Goal: Task Accomplishment & Management: Complete application form

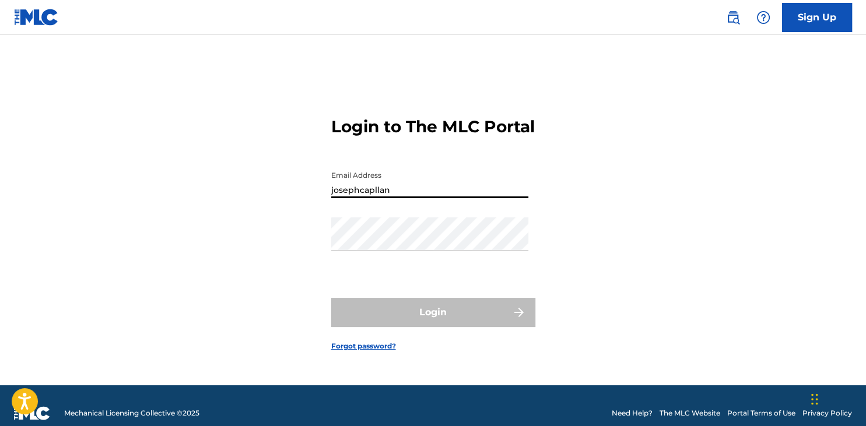
click at [413, 198] on input "josephcapllan" at bounding box center [429, 181] width 197 height 33
type input "[EMAIL_ADDRESS][DOMAIN_NAME]"
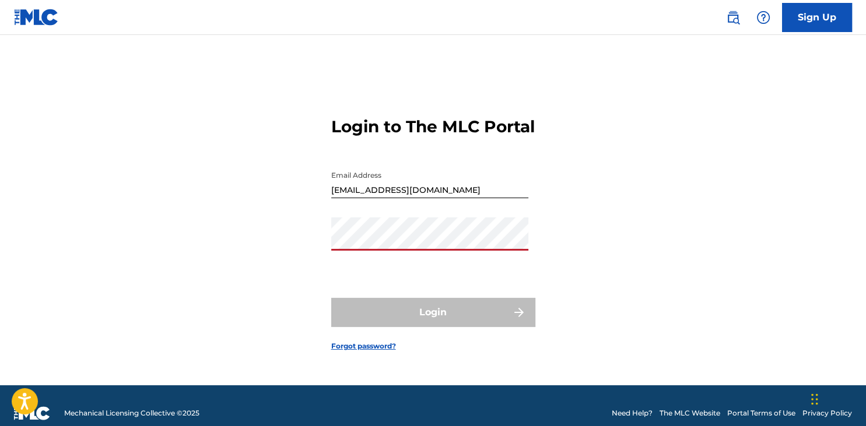
click at [395, 265] on div "Password" at bounding box center [429, 243] width 197 height 52
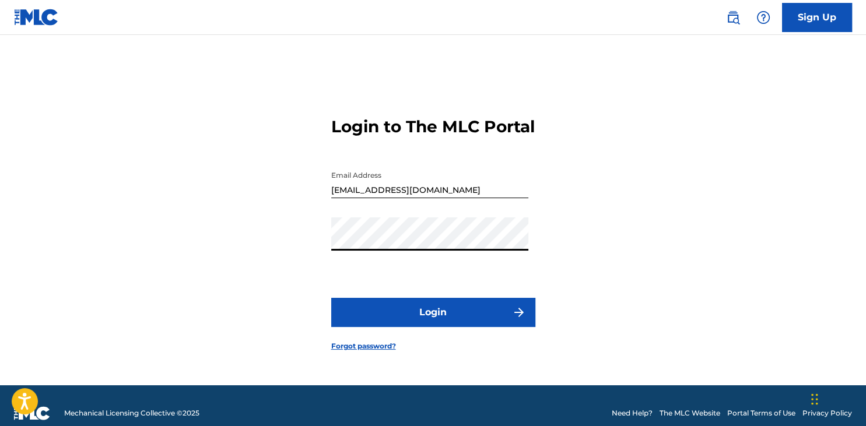
click at [416, 311] on button "Login" at bounding box center [433, 312] width 204 height 29
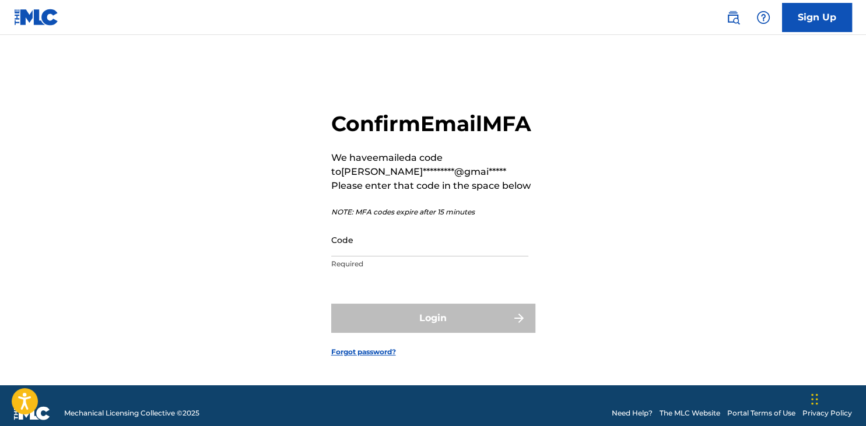
click at [382, 269] on p "Required" at bounding box center [429, 264] width 197 height 10
click at [385, 257] on input "Code" at bounding box center [429, 239] width 197 height 33
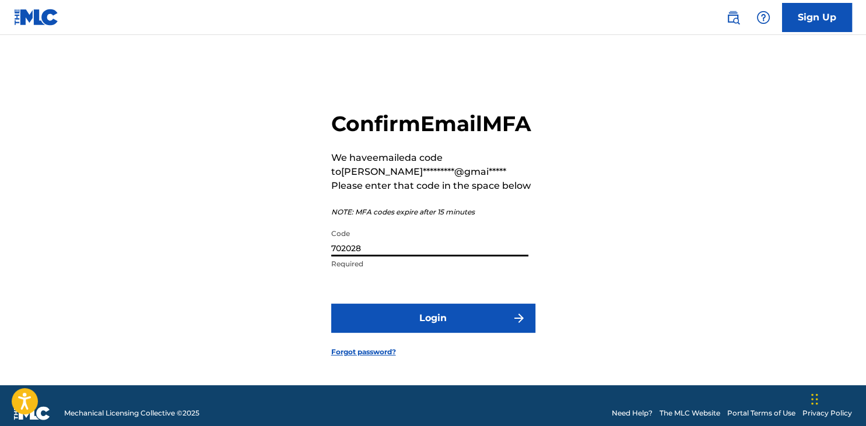
type input "702028"
click at [455, 333] on button "Login" at bounding box center [433, 318] width 204 height 29
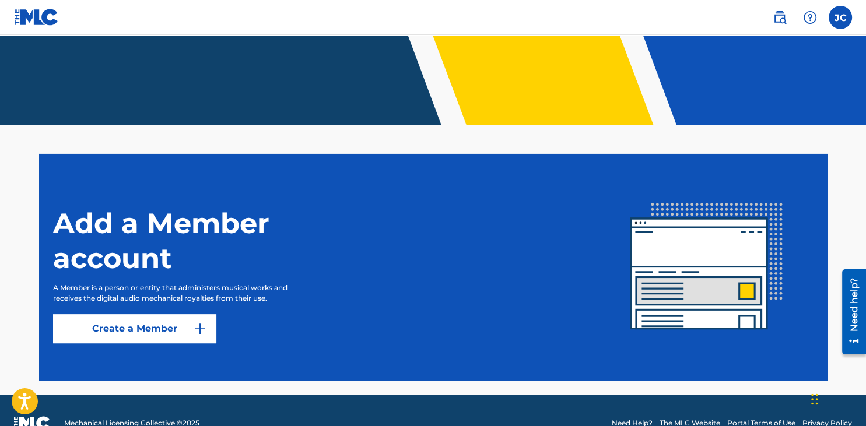
scroll to position [242, 0]
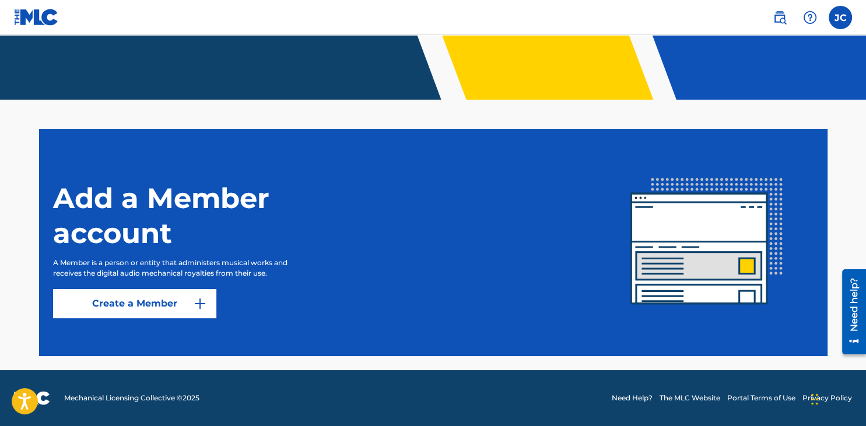
click at [833, 22] on label at bounding box center [839, 17] width 23 height 23
click at [840, 17] on input "[PERSON_NAME] [PERSON_NAME] [EMAIL_ADDRESS][DOMAIN_NAME] Notification Preferenc…" at bounding box center [840, 17] width 0 height 0
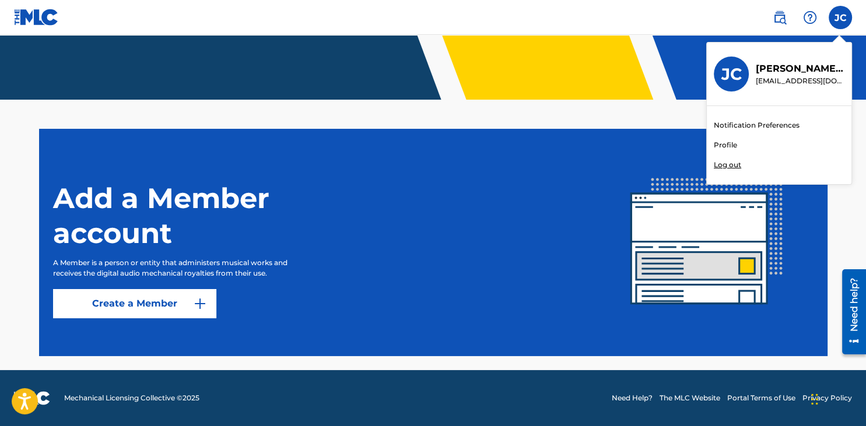
click at [660, 113] on main "Welcome to The MLC Portal It's time to Connect to Collect™! Add a Member accoun…" at bounding box center [433, 81] width 866 height 577
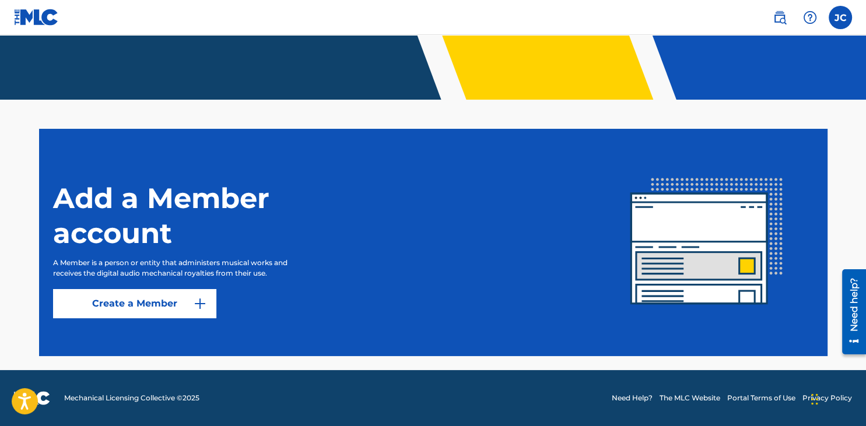
click at [128, 302] on link "Create a Member" at bounding box center [134, 303] width 163 height 29
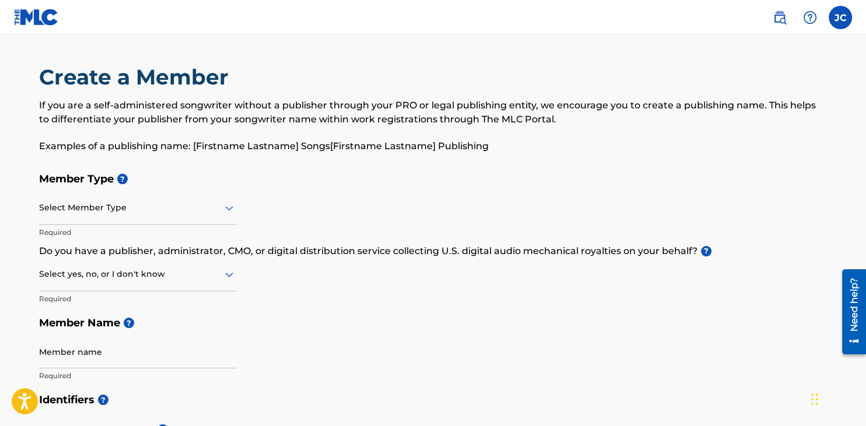
click at [183, 210] on div at bounding box center [137, 208] width 197 height 15
click at [223, 211] on icon at bounding box center [229, 208] width 14 height 14
click at [844, 29] on nav "JC JC [PERSON_NAME] [EMAIL_ADDRESS][DOMAIN_NAME] Notification Preferences Profi…" at bounding box center [433, 17] width 866 height 35
click at [836, 21] on label at bounding box center [839, 17] width 23 height 23
click at [840, 17] on input "[PERSON_NAME] [PERSON_NAME] [EMAIL_ADDRESS][DOMAIN_NAME] Notification Preferenc…" at bounding box center [840, 17] width 0 height 0
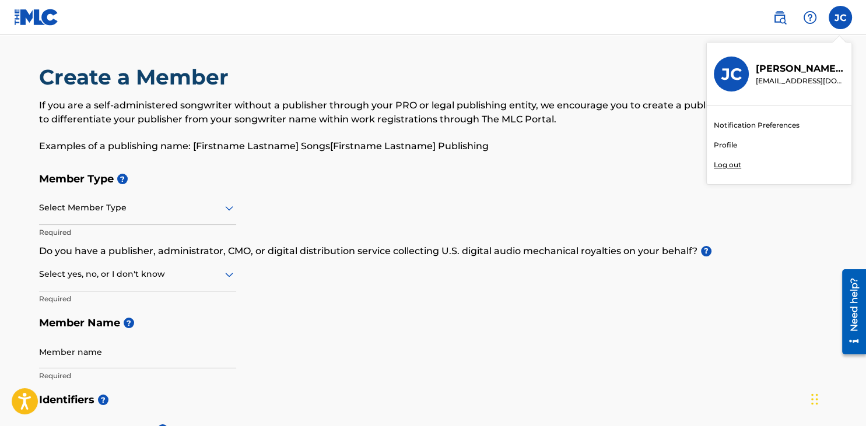
click at [724, 148] on link "Profile" at bounding box center [725, 145] width 23 height 10
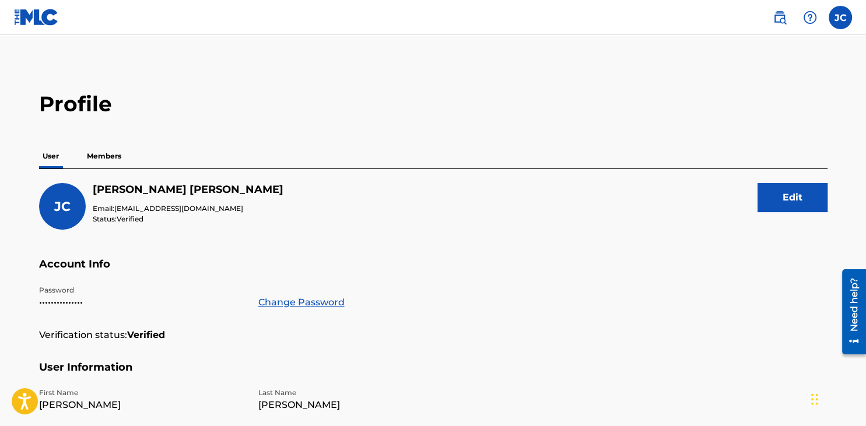
click at [101, 164] on p "Members" at bounding box center [103, 156] width 41 height 24
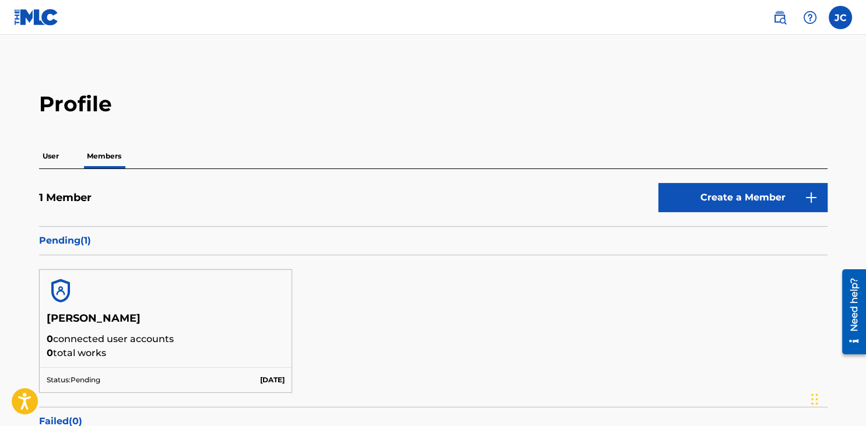
click at [135, 258] on div "[PERSON_NAME] 0 connected user accounts 0 total works Status: Pending [DATE]" at bounding box center [433, 331] width 788 height 152
click at [87, 244] on p "Pending ( 1 )" at bounding box center [433, 241] width 788 height 14
click at [134, 357] on p "0 total works" at bounding box center [166, 353] width 238 height 14
drag, startPoint x: 255, startPoint y: 382, endPoint x: 307, endPoint y: 381, distance: 51.9
click at [293, 381] on div "[PERSON_NAME] 0 connected user accounts 0 total works Status: Pending [DATE]" at bounding box center [166, 331] width 254 height 124
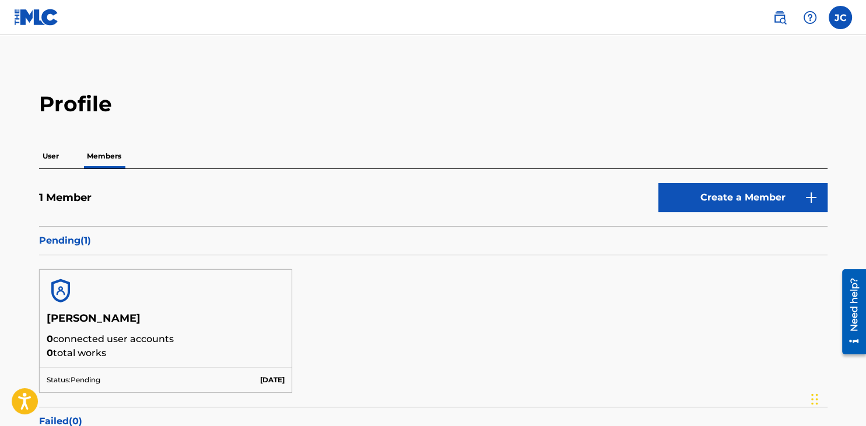
click at [307, 381] on div "[PERSON_NAME] 0 connected user accounts 0 total works Status: Pending [DATE]" at bounding box center [433, 331] width 788 height 152
click at [819, 159] on div "User Members" at bounding box center [433, 156] width 788 height 24
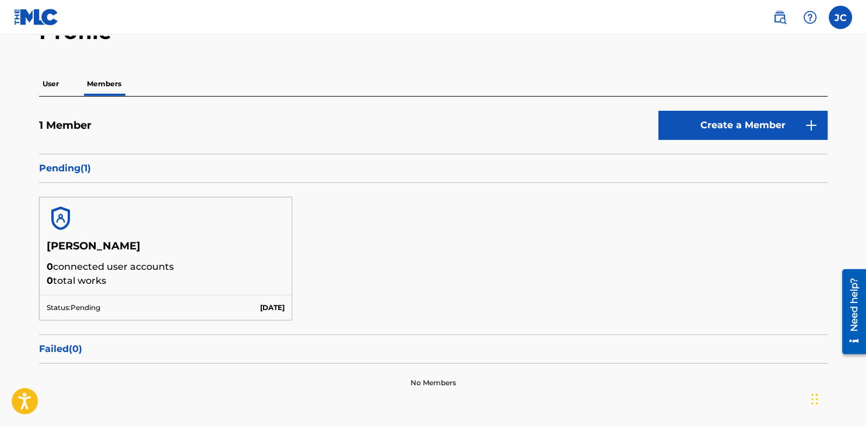
scroll to position [131, 0]
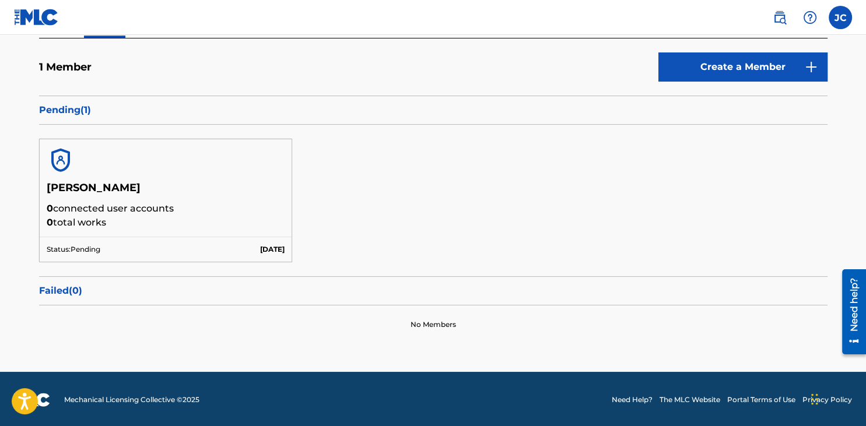
click at [127, 246] on div "Status: Pending [DATE]" at bounding box center [166, 249] width 252 height 25
click at [107, 199] on h5 "[PERSON_NAME]" at bounding box center [166, 191] width 238 height 20
click at [97, 184] on h5 "[PERSON_NAME]" at bounding box center [166, 191] width 238 height 20
click at [45, 150] on div at bounding box center [166, 160] width 252 height 42
click at [62, 157] on img at bounding box center [61, 160] width 28 height 28
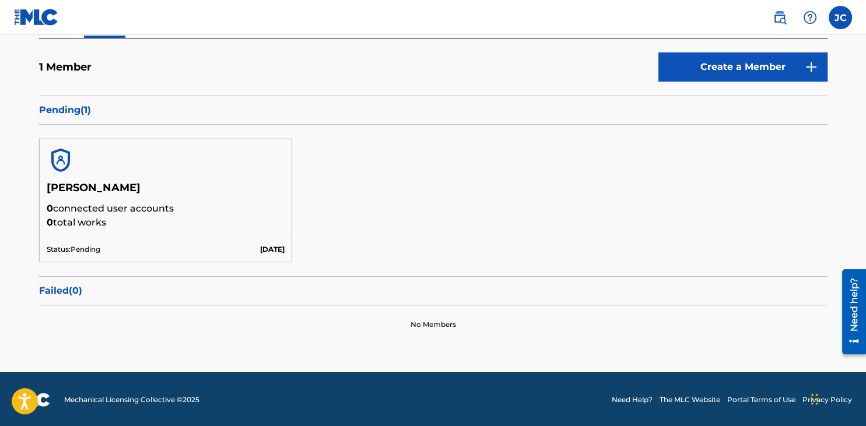
click at [62, 157] on img at bounding box center [61, 160] width 28 height 28
click at [260, 246] on p "[DATE]" at bounding box center [272, 249] width 24 height 10
click at [265, 247] on p "[DATE]" at bounding box center [272, 249] width 24 height 10
click at [137, 209] on p "0 connected user accounts" at bounding box center [166, 209] width 238 height 14
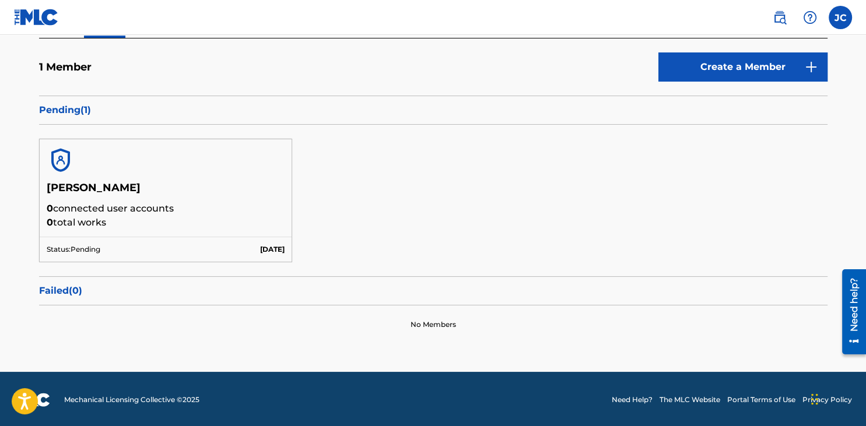
click at [114, 209] on p "0 connected user accounts" at bounding box center [166, 209] width 238 height 14
click at [64, 171] on img at bounding box center [61, 160] width 28 height 28
click at [63, 166] on img at bounding box center [61, 160] width 28 height 28
click at [62, 162] on img at bounding box center [61, 160] width 28 height 28
click at [725, 66] on link "Create a Member" at bounding box center [742, 66] width 169 height 29
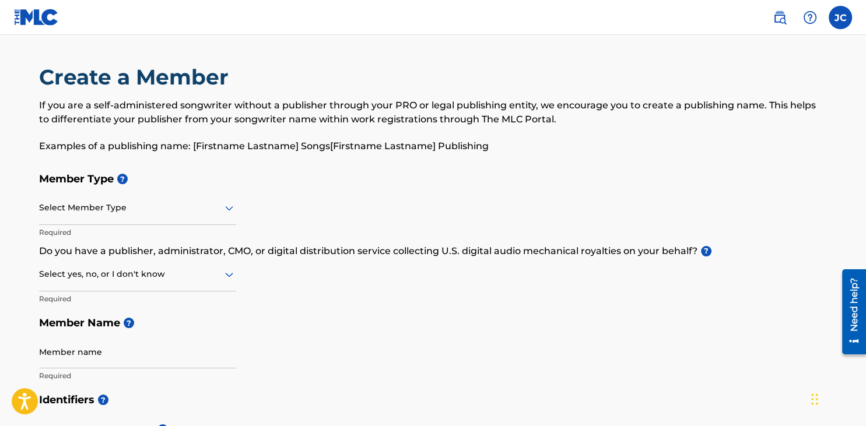
click at [199, 208] on div at bounding box center [137, 208] width 197 height 15
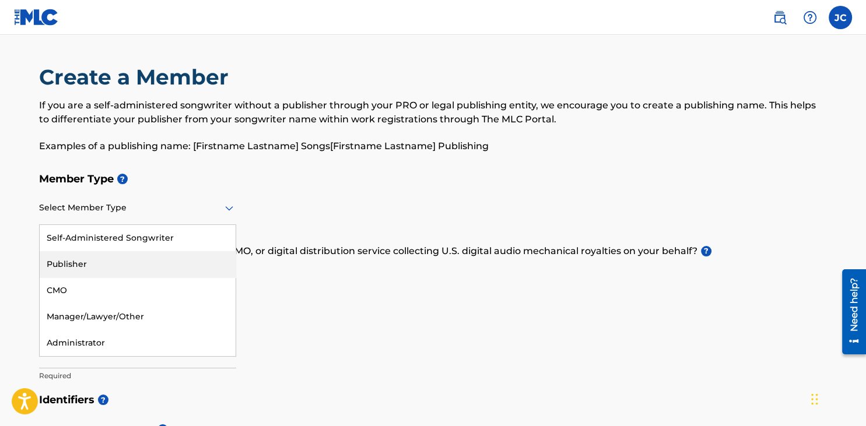
click at [136, 265] on div "Publisher" at bounding box center [138, 264] width 196 height 26
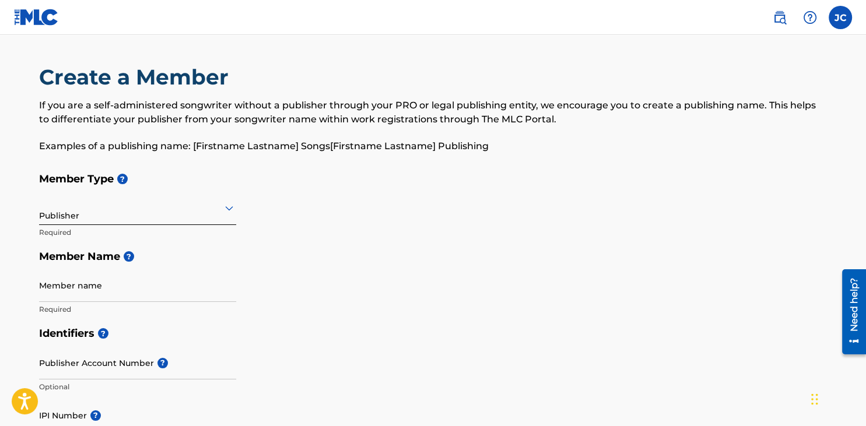
click at [143, 287] on input "Member name" at bounding box center [137, 285] width 197 height 33
click at [377, 248] on h5 "Member Name ?" at bounding box center [433, 256] width 788 height 25
click at [461, 143] on p "Examples of a publishing name: [Firstname Lastname] Songs[Firstname Lastname] P…" at bounding box center [433, 146] width 788 height 14
drag, startPoint x: 189, startPoint y: 145, endPoint x: 300, endPoint y: 141, distance: 110.2
click at [300, 141] on p "Examples of a publishing name: [Firstname Lastname] Songs[Firstname Lastname] P…" at bounding box center [433, 146] width 788 height 14
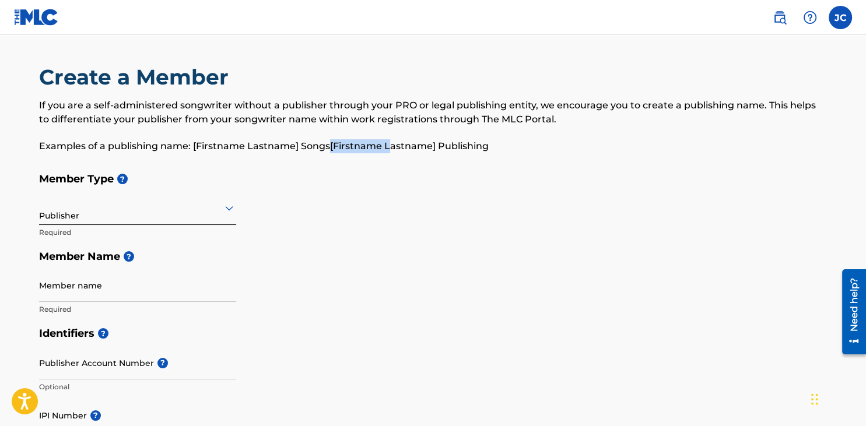
drag, startPoint x: 326, startPoint y: 142, endPoint x: 386, endPoint y: 144, distance: 60.1
click at [386, 144] on p "Examples of a publishing name: [Firstname Lastname] Songs[Firstname Lastname] P…" at bounding box center [433, 146] width 788 height 14
drag, startPoint x: 438, startPoint y: 142, endPoint x: 491, endPoint y: 149, distance: 53.5
click at [491, 149] on p "Examples of a publishing name: [Firstname Lastname] Songs[Firstname Lastname] P…" at bounding box center [433, 146] width 788 height 14
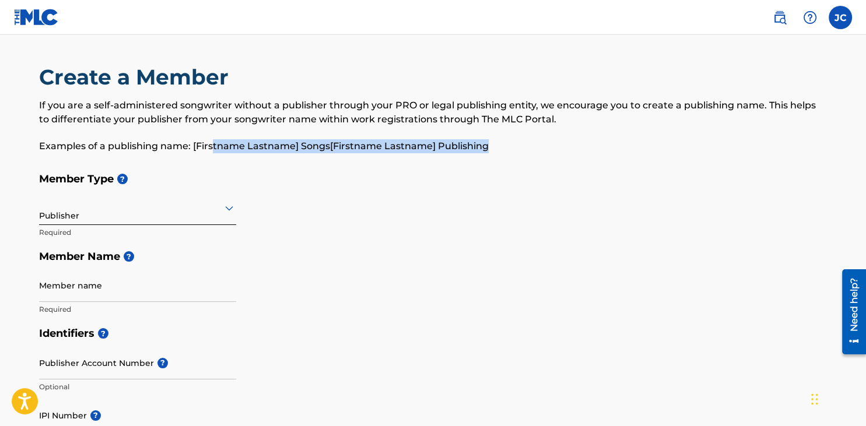
drag, startPoint x: 491, startPoint y: 149, endPoint x: 213, endPoint y: 159, distance: 277.7
click at [213, 159] on div "Create a Member If you are a self-administered songwriter without a publisher t…" at bounding box center [433, 115] width 788 height 103
click at [234, 159] on div "Create a Member If you are a self-administered songwriter without a publisher t…" at bounding box center [433, 115] width 788 height 103
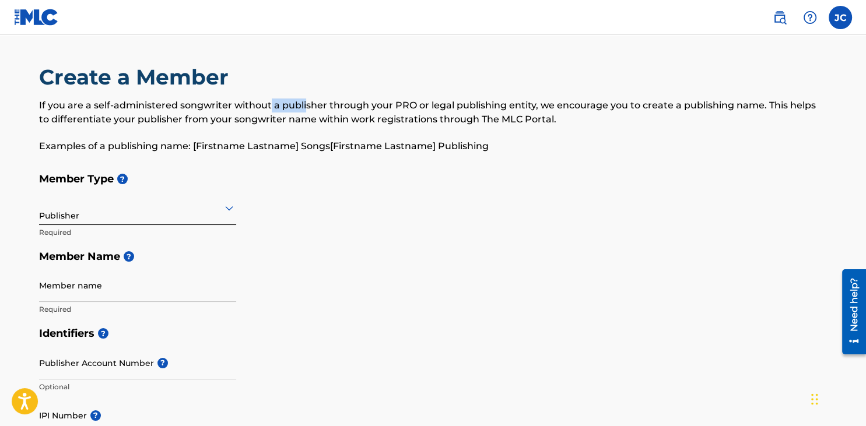
drag, startPoint x: 269, startPoint y: 104, endPoint x: 305, endPoint y: 107, distance: 36.3
click at [305, 107] on p "If you are a self-administered songwriter without a publisher through your PRO …" at bounding box center [433, 113] width 788 height 28
drag, startPoint x: 347, startPoint y: 107, endPoint x: 396, endPoint y: 108, distance: 48.4
click at [396, 108] on p "If you are a self-administered songwriter without a publisher through your PRO …" at bounding box center [433, 113] width 788 height 28
click at [426, 107] on p "If you are a self-administered songwriter without a publisher through your PRO …" at bounding box center [433, 113] width 788 height 28
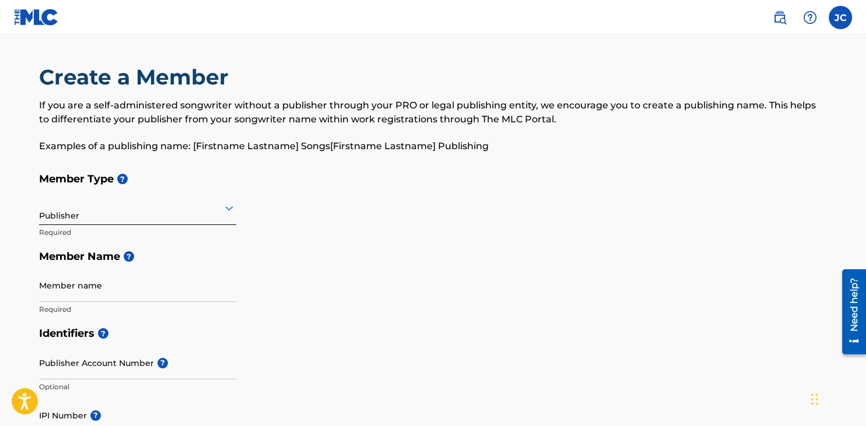
click at [508, 97] on div "Create a Member If you are a self-administered songwriter without a publisher t…" at bounding box center [433, 115] width 788 height 103
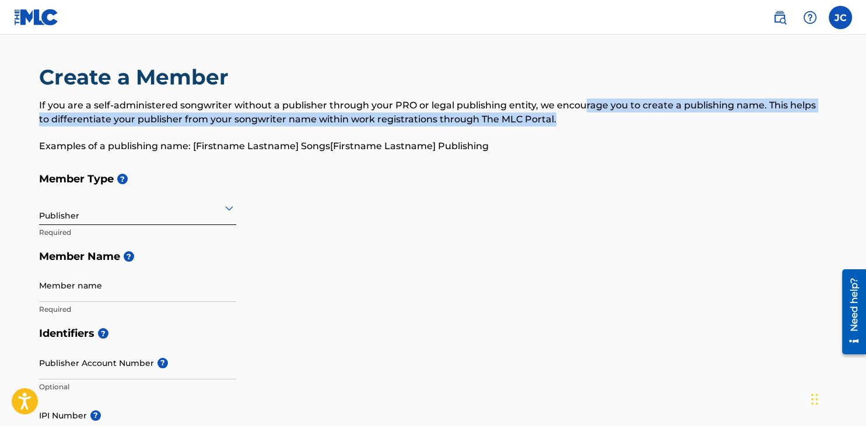
drag, startPoint x: 590, startPoint y: 109, endPoint x: 649, endPoint y: 121, distance: 60.0
click at [649, 121] on p "If you are a self-administered songwriter without a publisher through your PRO …" at bounding box center [433, 113] width 788 height 28
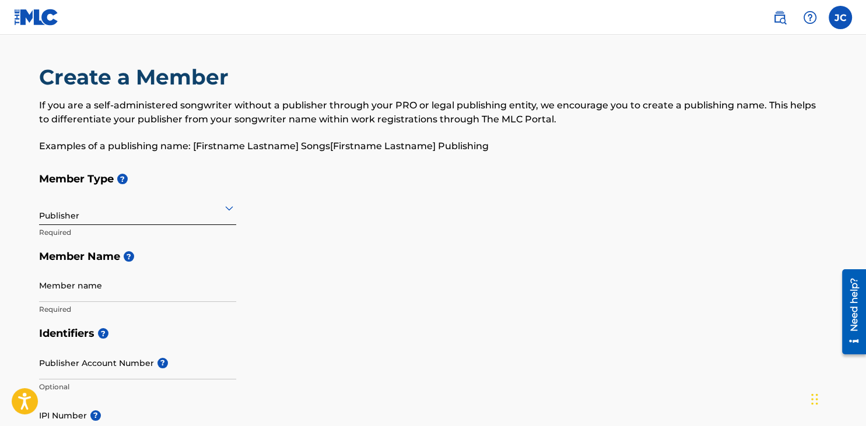
click at [698, 121] on p "If you are a self-administered songwriter without a publisher through your PRO …" at bounding box center [433, 113] width 788 height 28
click at [600, 132] on div "If you are a self-administered songwriter without a publisher through your PRO …" at bounding box center [433, 126] width 788 height 55
click at [349, 262] on h5 "Member Name ?" at bounding box center [433, 256] width 788 height 25
click at [837, 22] on label at bounding box center [839, 17] width 23 height 23
click at [840, 17] on input "[PERSON_NAME] [PERSON_NAME] [EMAIL_ADDRESS][DOMAIN_NAME] Notification Preferenc…" at bounding box center [840, 17] width 0 height 0
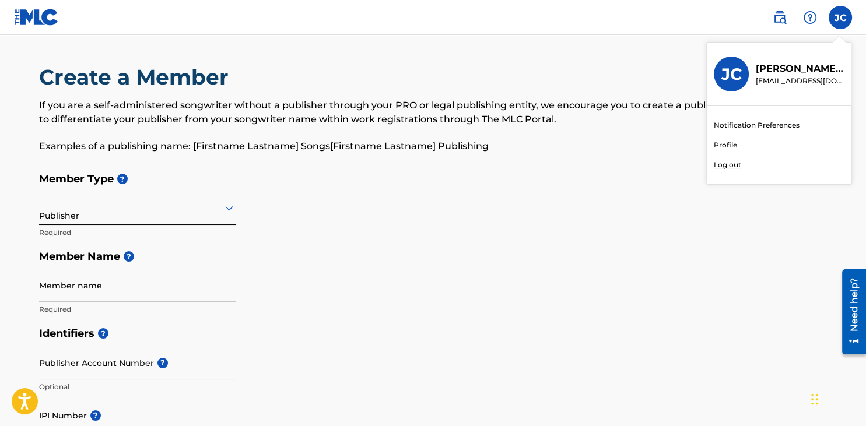
click at [722, 148] on link "Profile" at bounding box center [725, 145] width 23 height 10
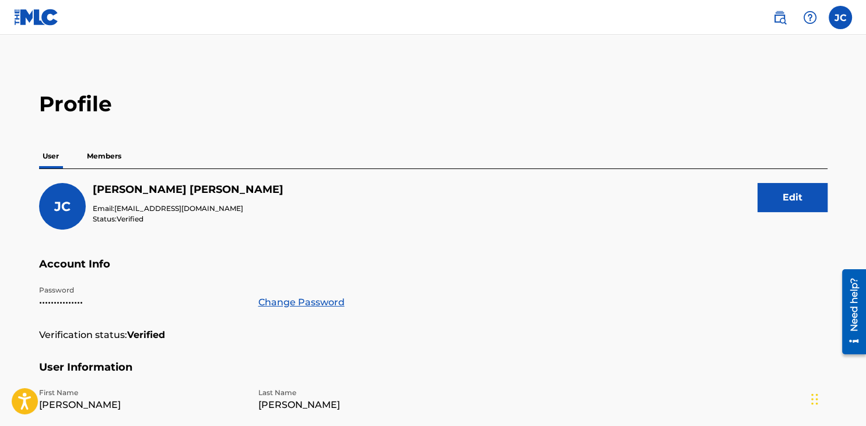
click at [94, 143] on div "Profile User Members [PERSON_NAME] [PERSON_NAME] Email: [EMAIL_ADDRESS][DOMAIN_…" at bounding box center [433, 396] width 816 height 610
click at [111, 156] on p "Members" at bounding box center [103, 156] width 41 height 24
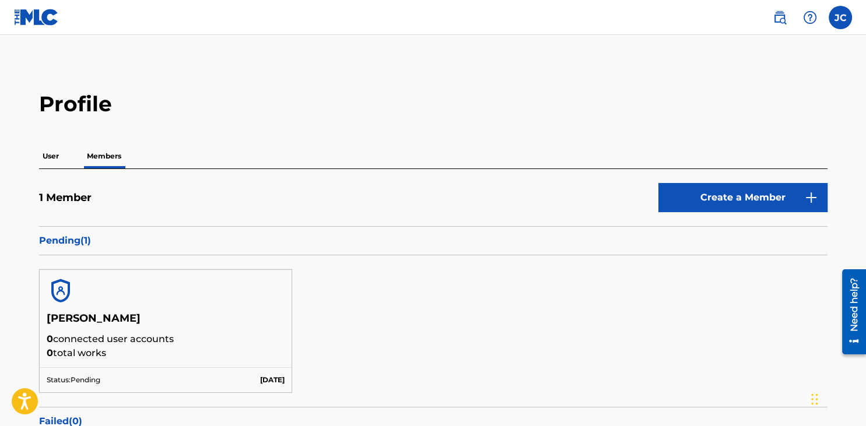
click at [76, 317] on h5 "[PERSON_NAME]" at bounding box center [166, 322] width 238 height 20
click at [51, 290] on img at bounding box center [61, 291] width 28 height 28
click at [57, 289] on img at bounding box center [61, 291] width 28 height 28
click at [87, 316] on h5 "[PERSON_NAME]" at bounding box center [166, 322] width 238 height 20
click at [54, 279] on img at bounding box center [61, 291] width 28 height 28
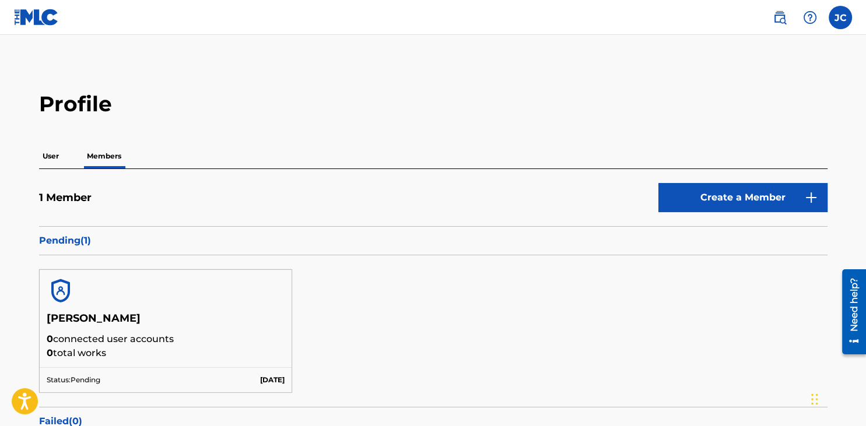
click at [108, 360] on div "[PERSON_NAME] 0 connected user accounts 0 total works" at bounding box center [166, 339] width 252 height 55
click at [91, 373] on div "Status: Pending [DATE]" at bounding box center [166, 379] width 252 height 25
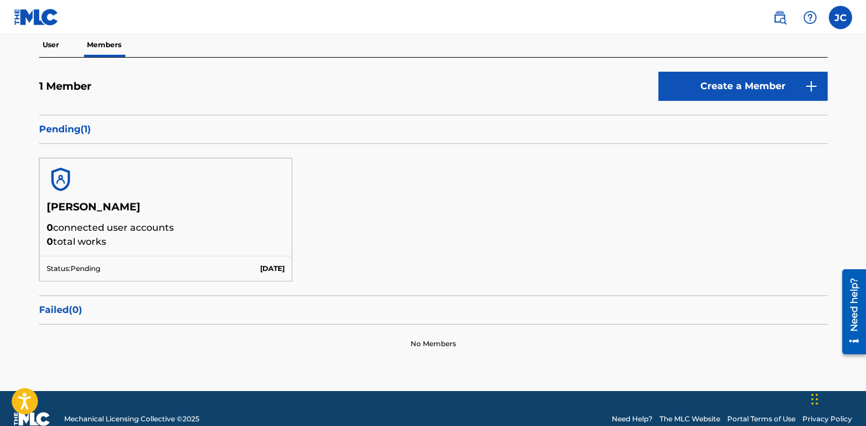
scroll to position [112, 0]
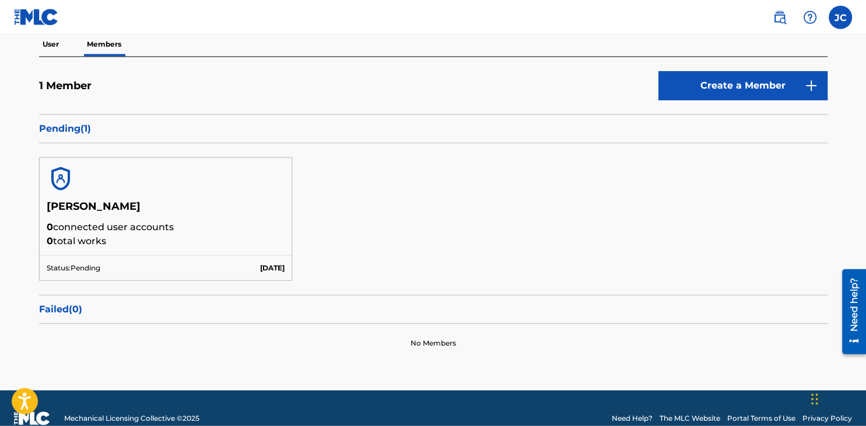
click at [423, 349] on div "No Members" at bounding box center [433, 343] width 788 height 38
drag, startPoint x: 473, startPoint y: 350, endPoint x: 353, endPoint y: 345, distance: 120.8
click at [353, 345] on div "No Members" at bounding box center [433, 343] width 788 height 38
click at [366, 347] on div "No Members" at bounding box center [433, 343] width 788 height 38
click at [100, 265] on p "Status: Pending" at bounding box center [74, 268] width 54 height 10
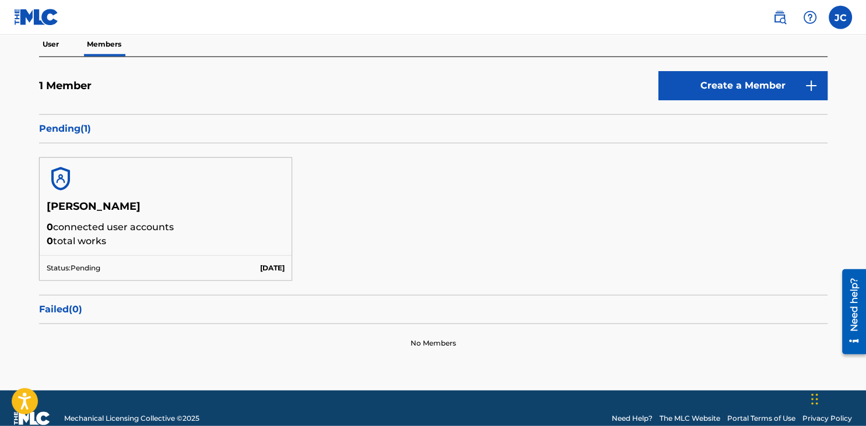
drag, startPoint x: 231, startPoint y: 263, endPoint x: 290, endPoint y: 278, distance: 61.2
click at [290, 278] on div "Status: Pending [DATE]" at bounding box center [166, 267] width 252 height 25
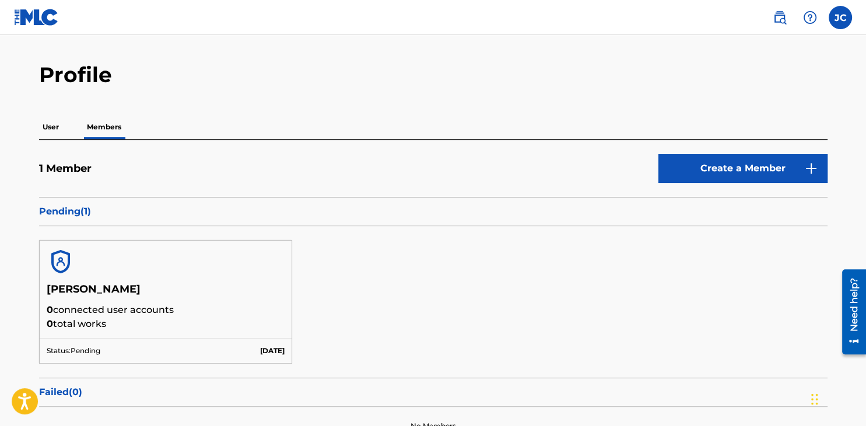
scroll to position [0, 0]
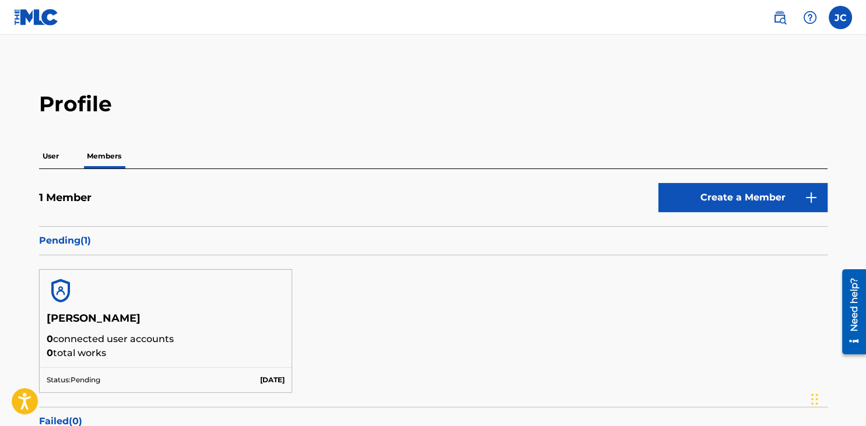
click at [51, 160] on p "User" at bounding box center [50, 156] width 23 height 24
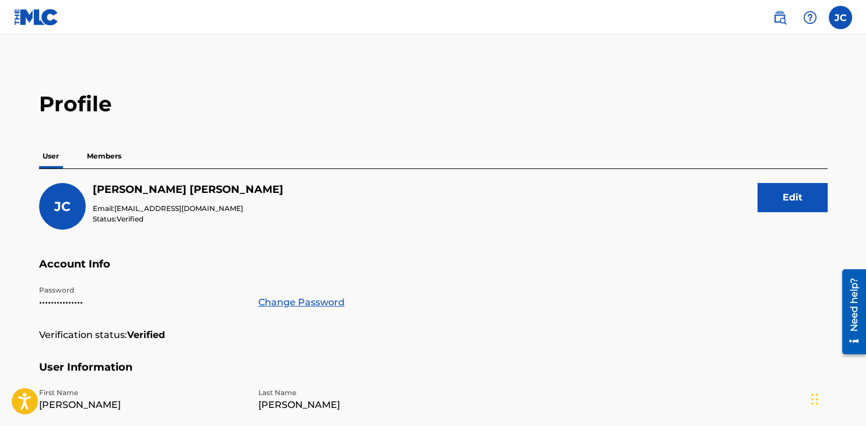
click at [112, 154] on p "Members" at bounding box center [103, 156] width 41 height 24
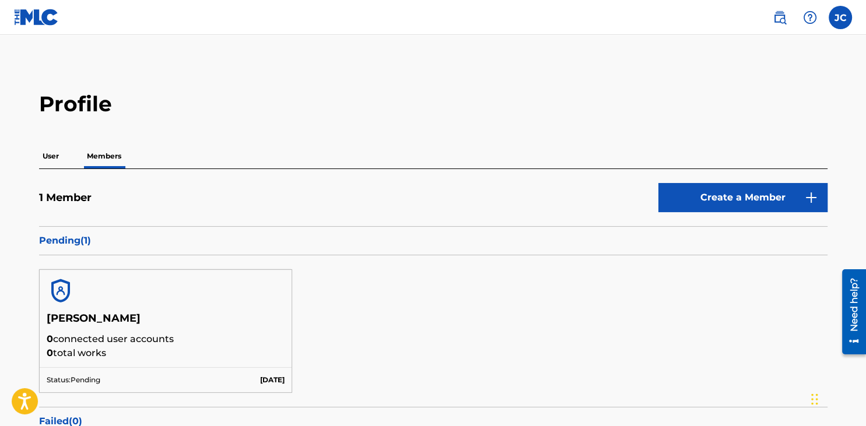
click at [216, 118] on div "Profile User Members 1 Member Create a Member Pending ( 1 ) [PERSON_NAME] 0 con…" at bounding box center [433, 283] width 816 height 384
click at [50, 28] on link at bounding box center [36, 17] width 45 height 34
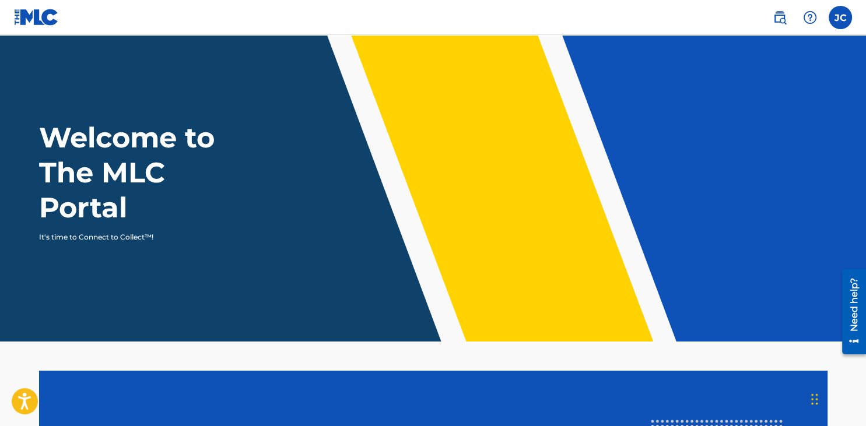
click at [801, 17] on div at bounding box center [809, 17] width 23 height 23
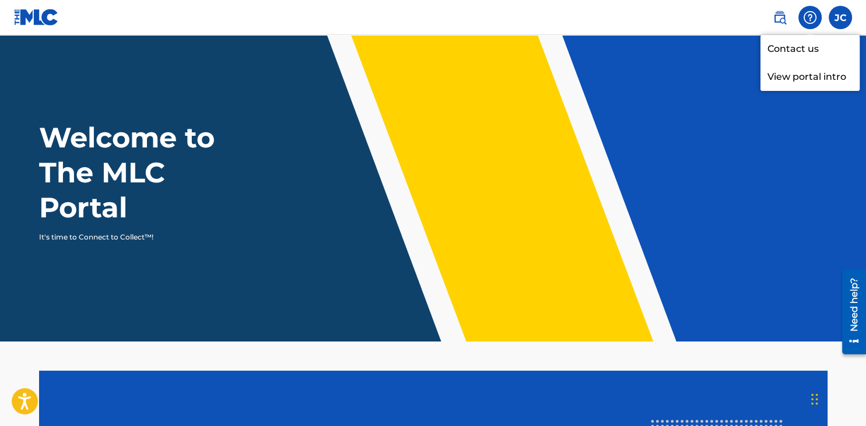
click at [794, 13] on span at bounding box center [795, 17] width 54 height 23
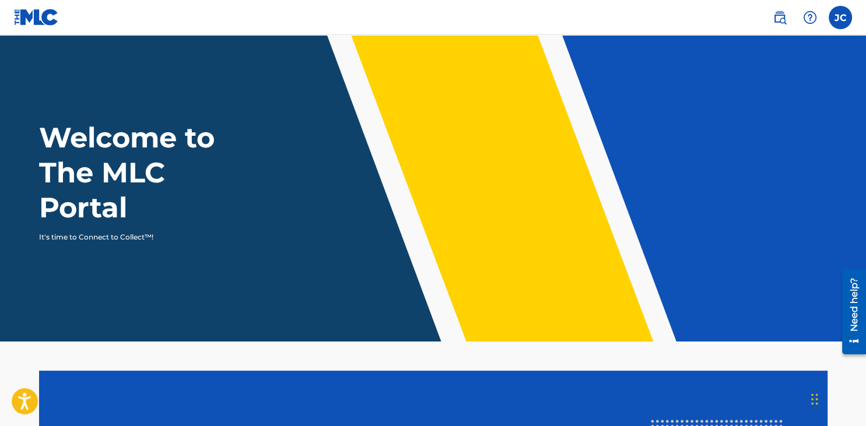
click at [803, 12] on img at bounding box center [810, 17] width 14 height 14
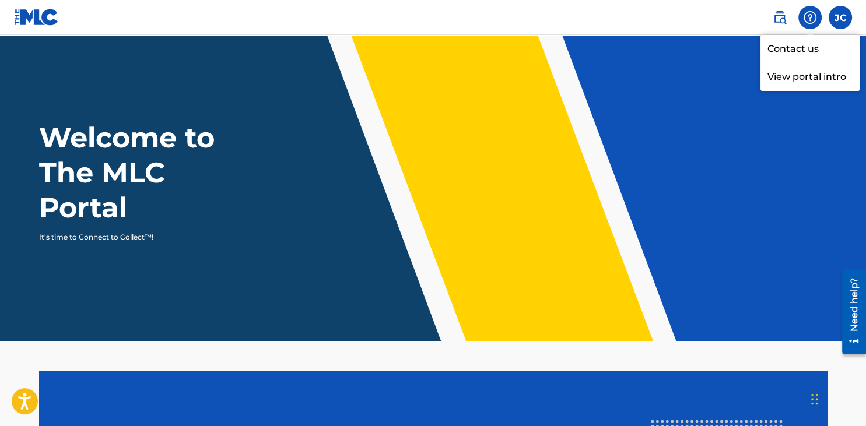
click at [799, 72] on p "View portal intro" at bounding box center [809, 77] width 99 height 28
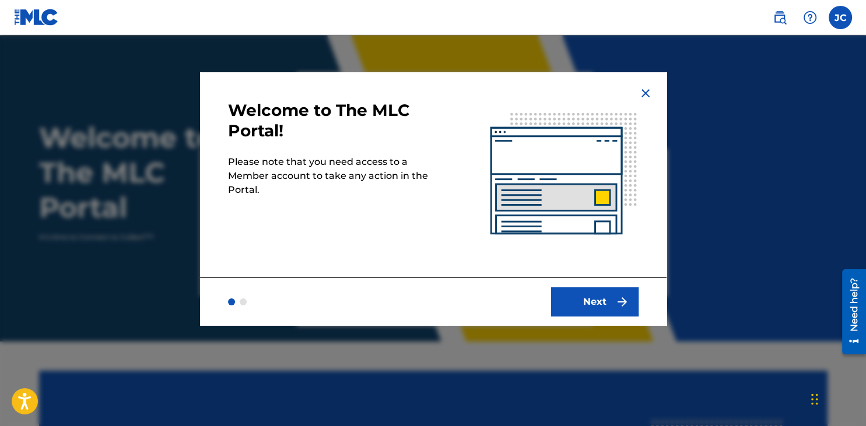
click at [577, 298] on button "Next" at bounding box center [594, 301] width 87 height 29
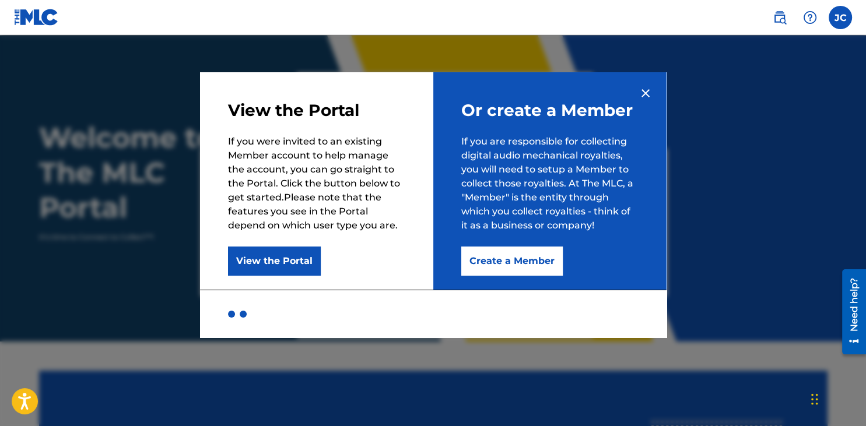
click at [273, 260] on button "View the Portal" at bounding box center [274, 261] width 93 height 29
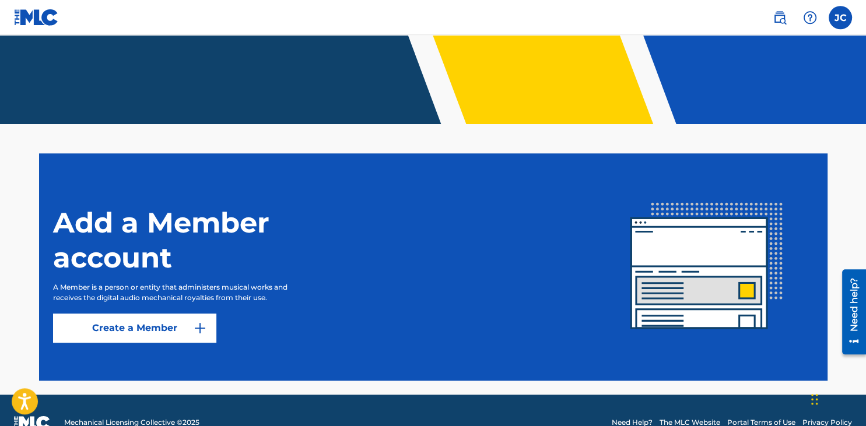
scroll to position [242, 0]
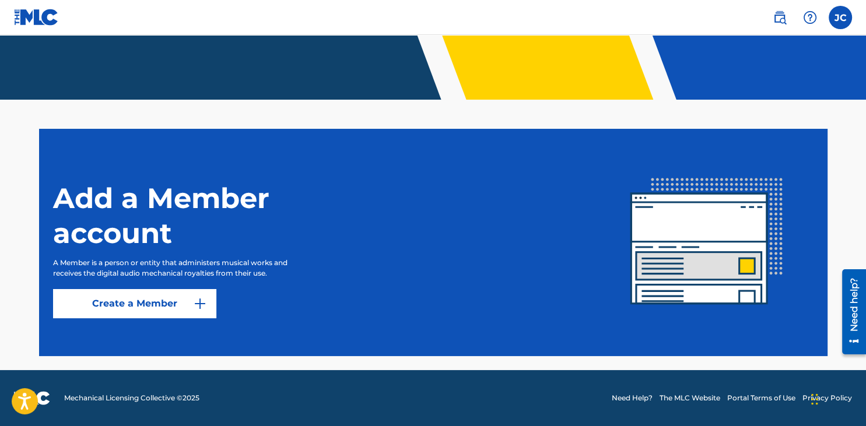
click at [164, 303] on link "Create a Member" at bounding box center [134, 303] width 163 height 29
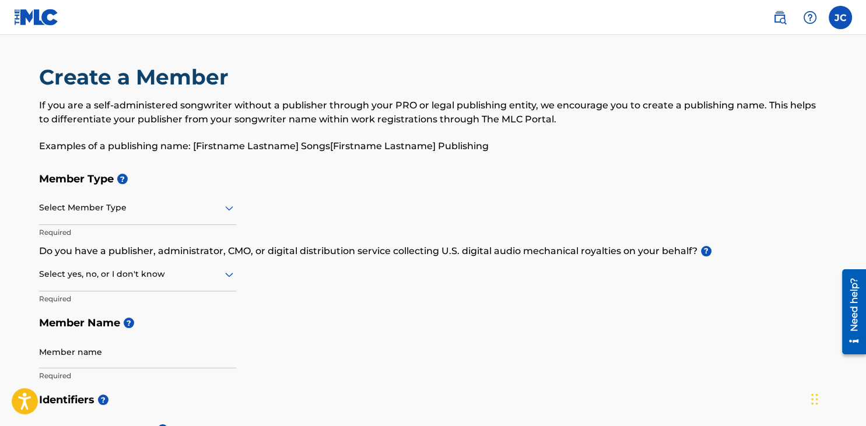
click at [213, 202] on div at bounding box center [137, 208] width 197 height 15
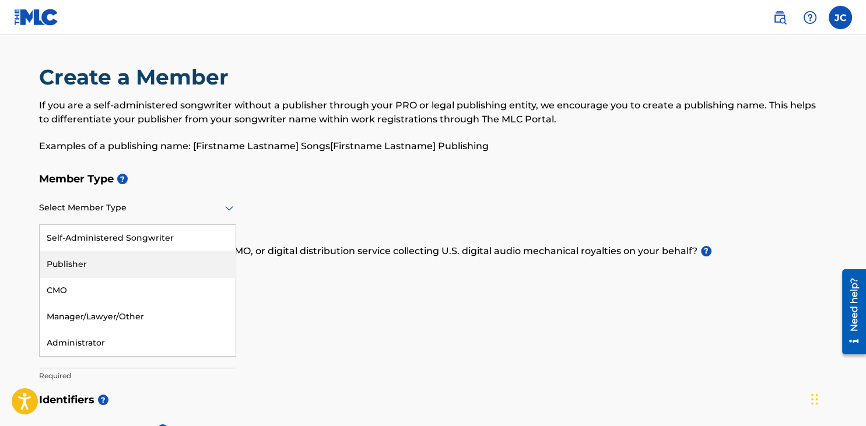
click at [92, 264] on div "Publisher" at bounding box center [138, 264] width 196 height 26
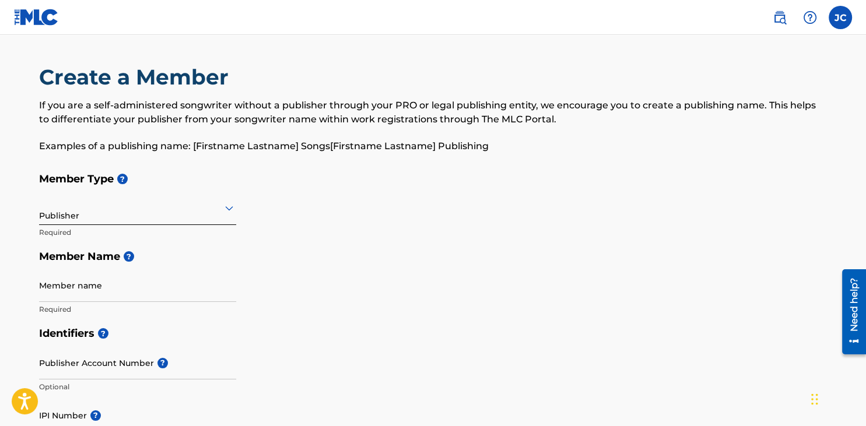
click at [169, 302] on input "Member name" at bounding box center [137, 285] width 197 height 33
click at [268, 312] on div "Member Type ? Publisher Required Member Name ? Member name Required" at bounding box center [433, 244] width 788 height 154
click at [435, 25] on nav "JC JC [PERSON_NAME] [EMAIL_ADDRESS][DOMAIN_NAME] Notification Preferences Profi…" at bounding box center [433, 17] width 866 height 35
